Goal: Check status

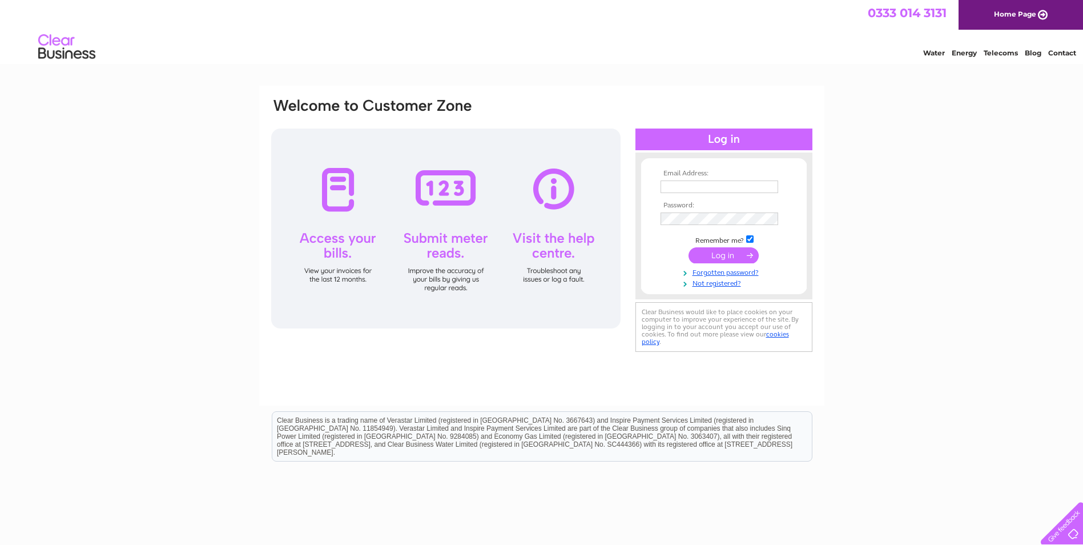
type input "kthorburn@bhc.ltd.uk"
drag, startPoint x: 719, startPoint y: 253, endPoint x: 822, endPoint y: 307, distance: 116.0
click at [719, 253] on input "submit" at bounding box center [724, 255] width 70 height 16
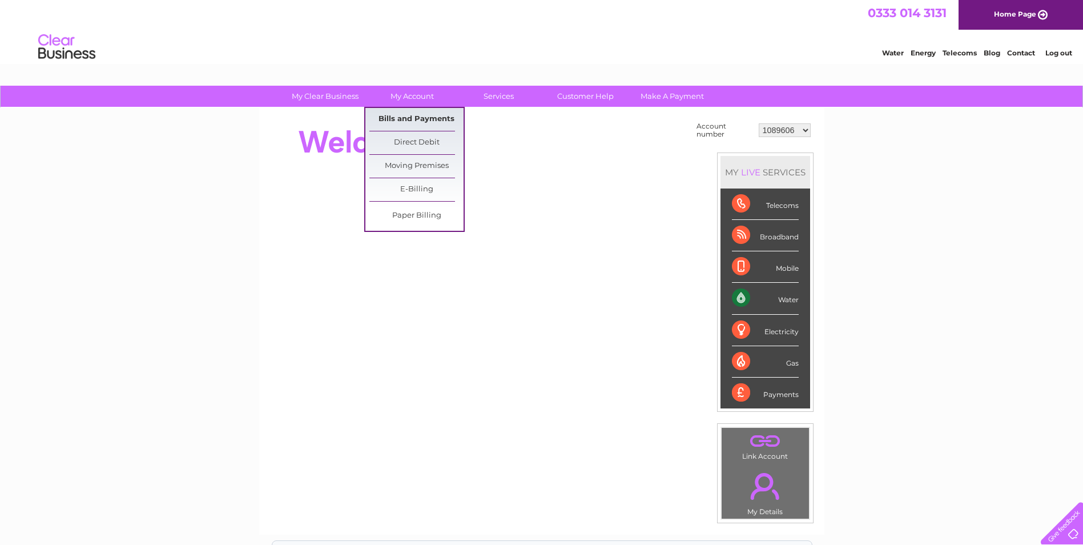
click at [411, 115] on link "Bills and Payments" at bounding box center [417, 119] width 94 height 23
